Goal: Register for event/course

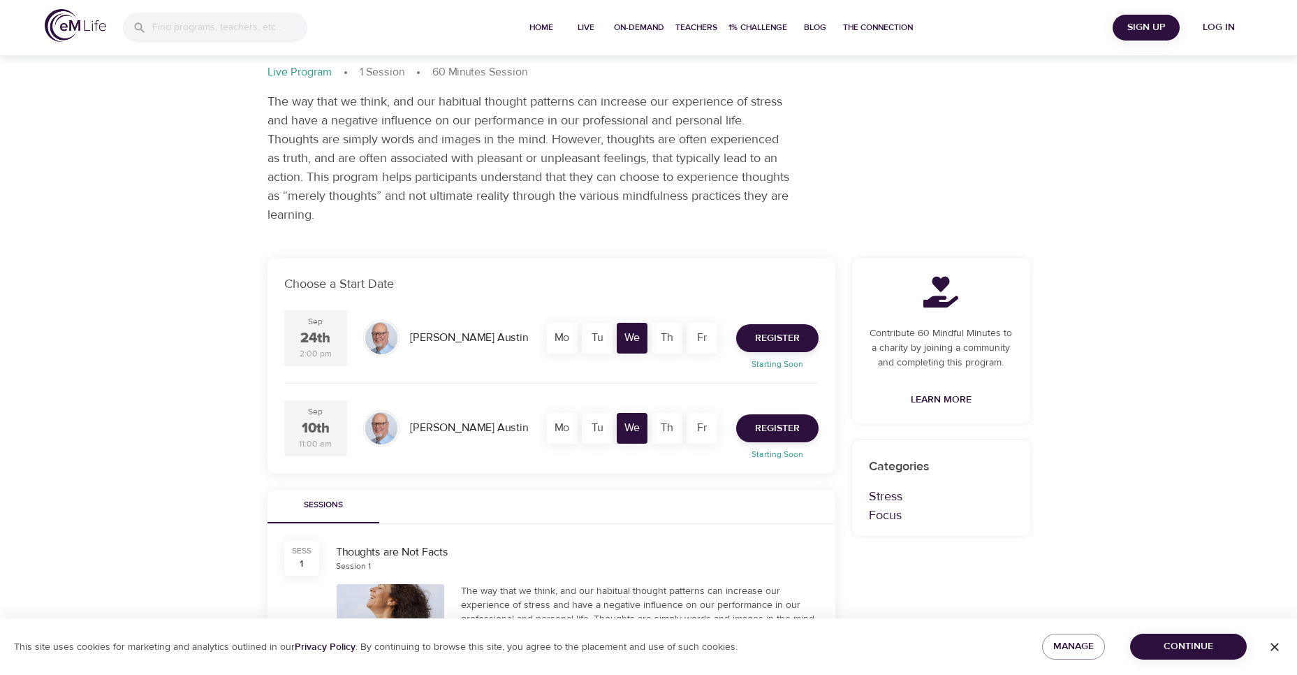
scroll to position [140, 0]
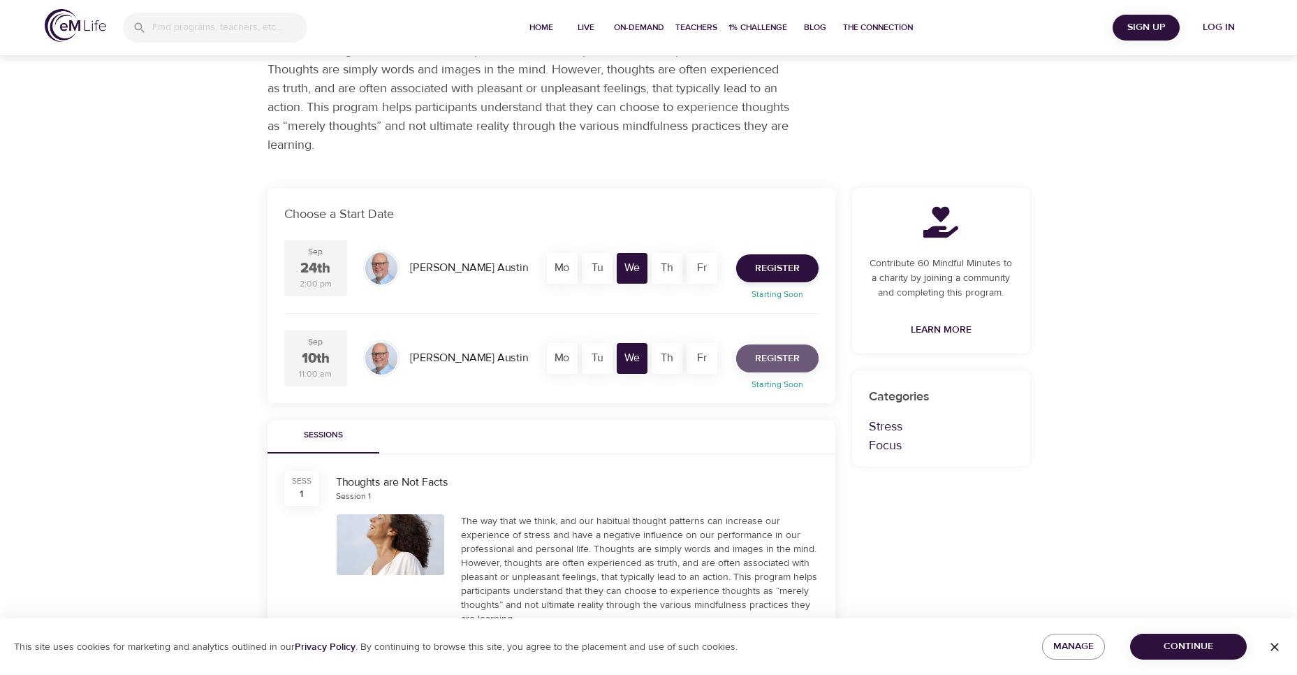
click at [773, 364] on span "Register" at bounding box center [777, 358] width 45 height 17
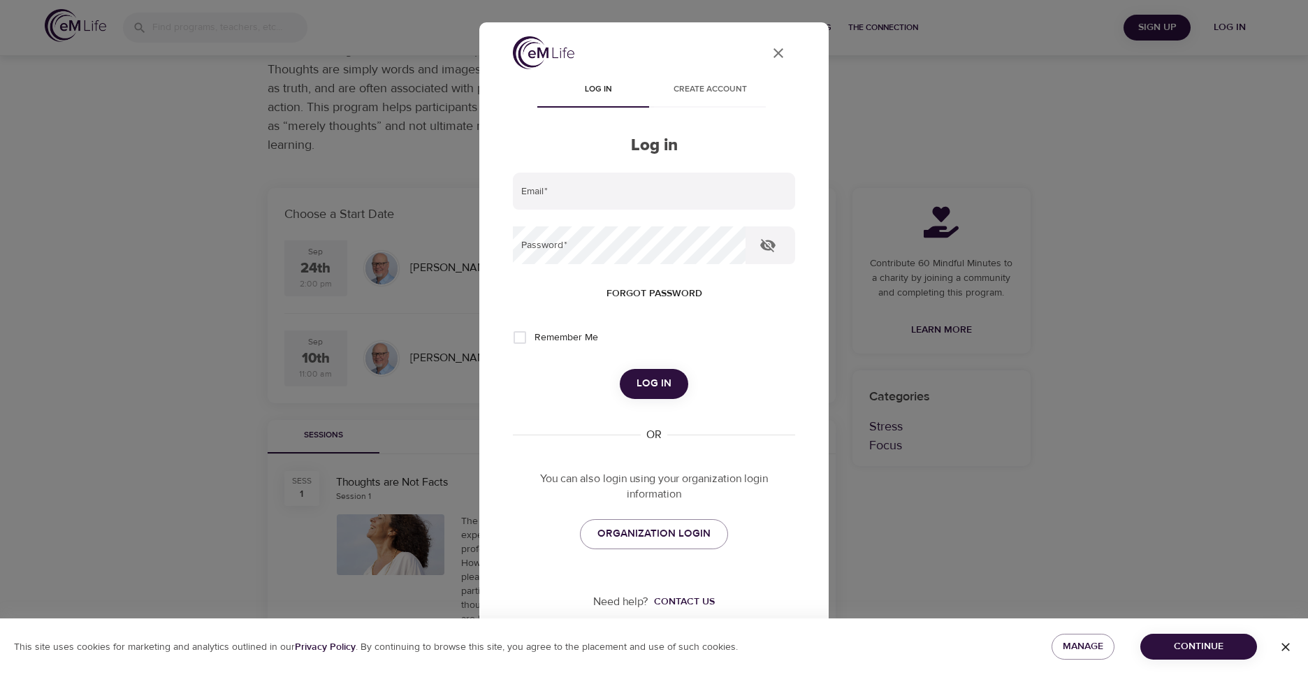
type input "[EMAIL_ADDRESS][DOMAIN_NAME]"
click at [769, 241] on icon "button" at bounding box center [767, 245] width 15 height 13
click at [769, 241] on icon "button" at bounding box center [767, 245] width 15 height 10
click at [644, 381] on span "Log in" at bounding box center [654, 384] width 35 height 18
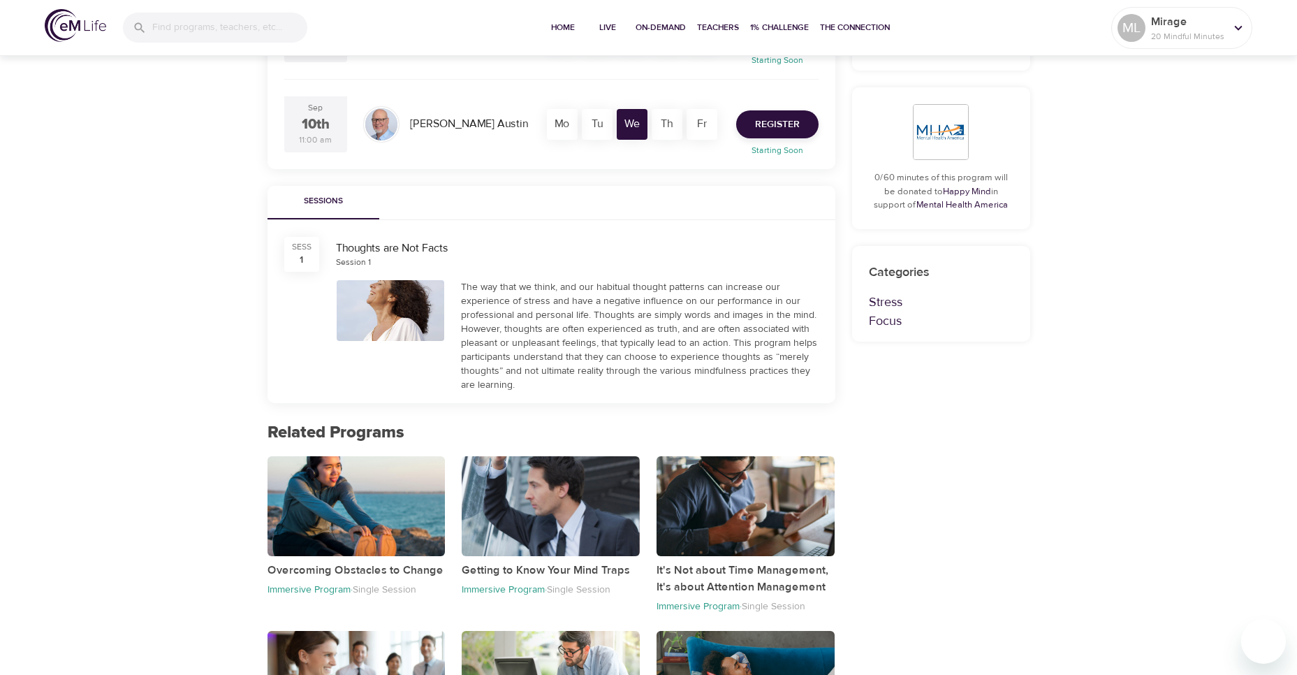
scroll to position [24, 0]
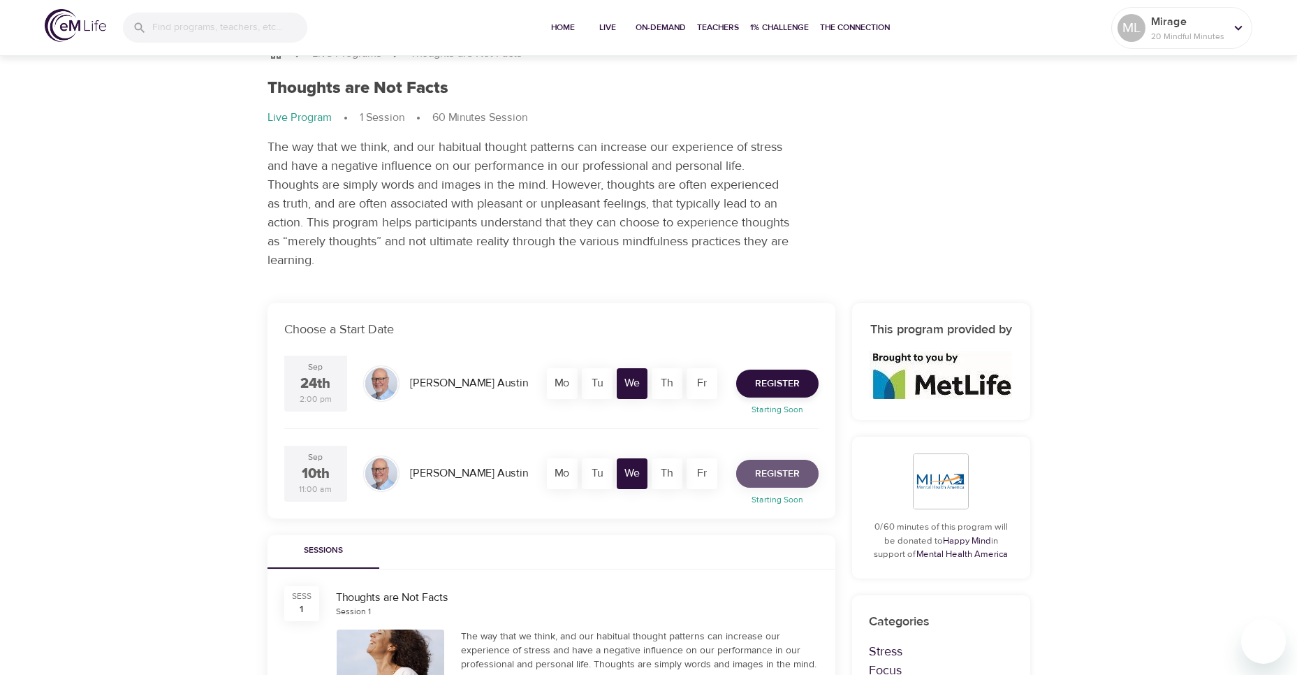
click at [778, 477] on span "Register" at bounding box center [777, 473] width 45 height 17
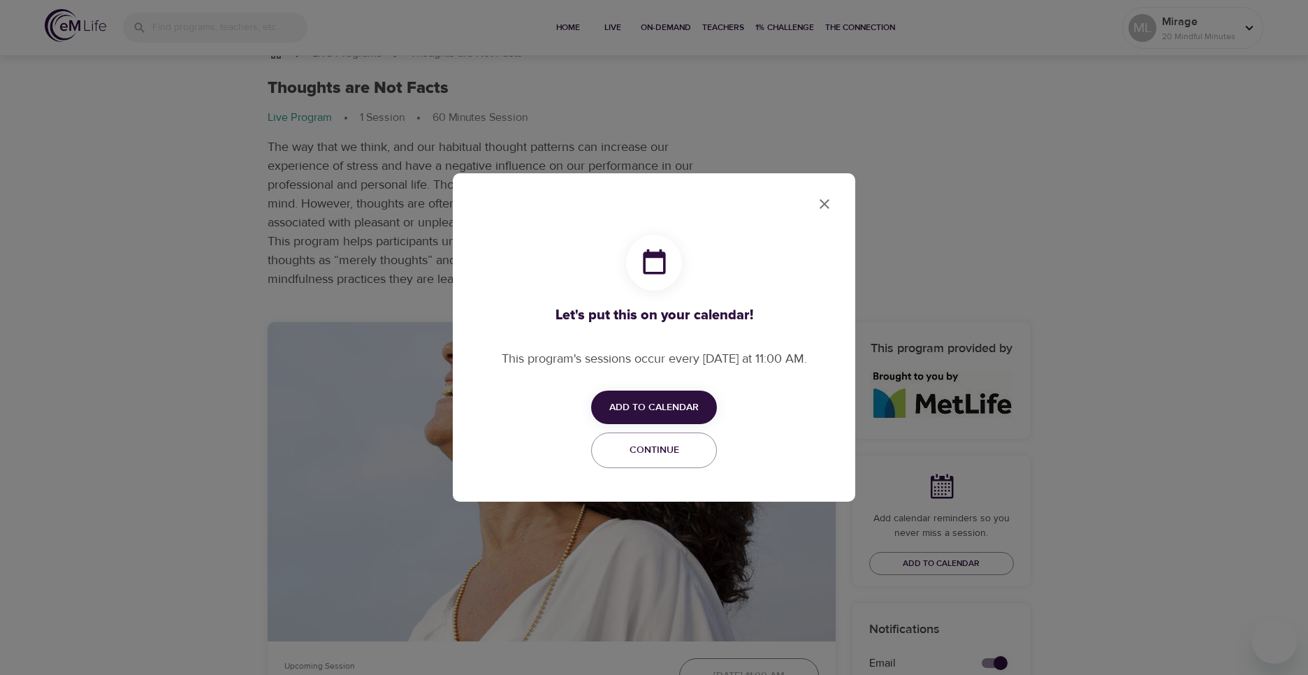
checkbox input "true"
click at [662, 410] on span "Add to Calendar" at bounding box center [653, 407] width 89 height 17
click at [660, 473] on li "Add to Google Calendar Outlook" at bounding box center [675, 461] width 168 height 27
click at [829, 199] on div at bounding box center [654, 337] width 1308 height 675
click at [670, 445] on span "Continue" at bounding box center [654, 450] width 108 height 17
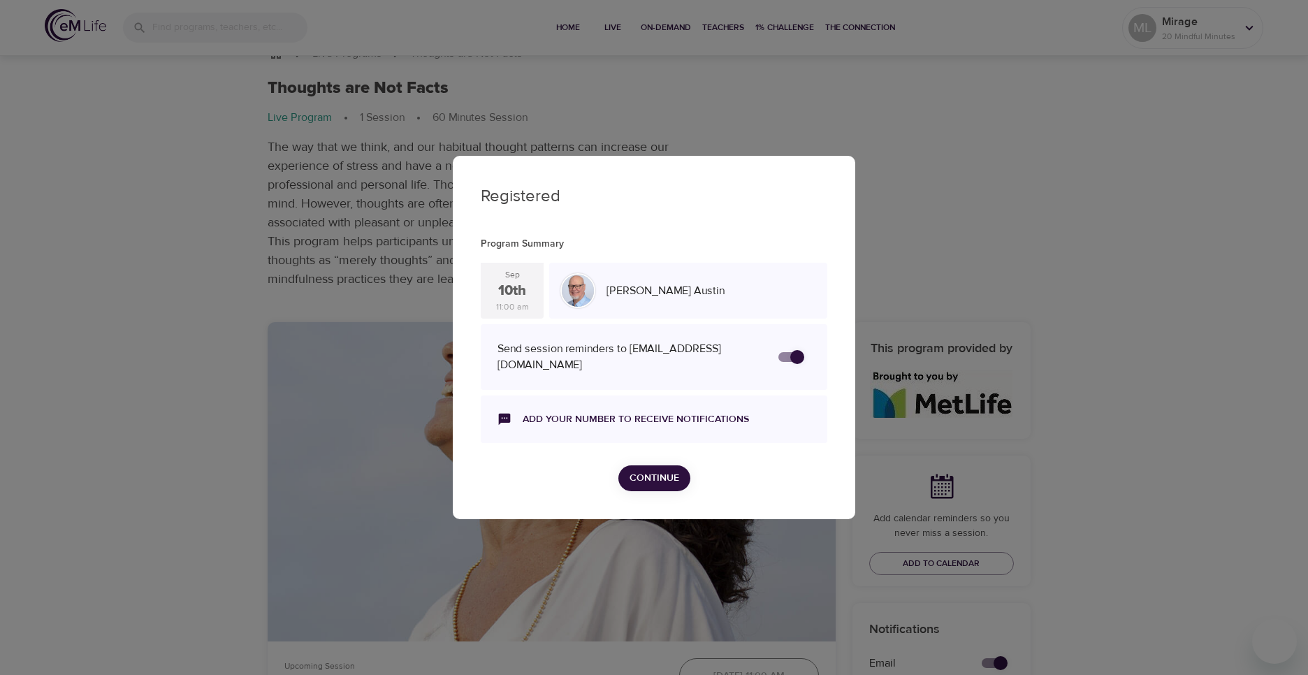
click at [647, 474] on span "Continue" at bounding box center [655, 478] width 50 height 17
